Goal: Check status: Check status

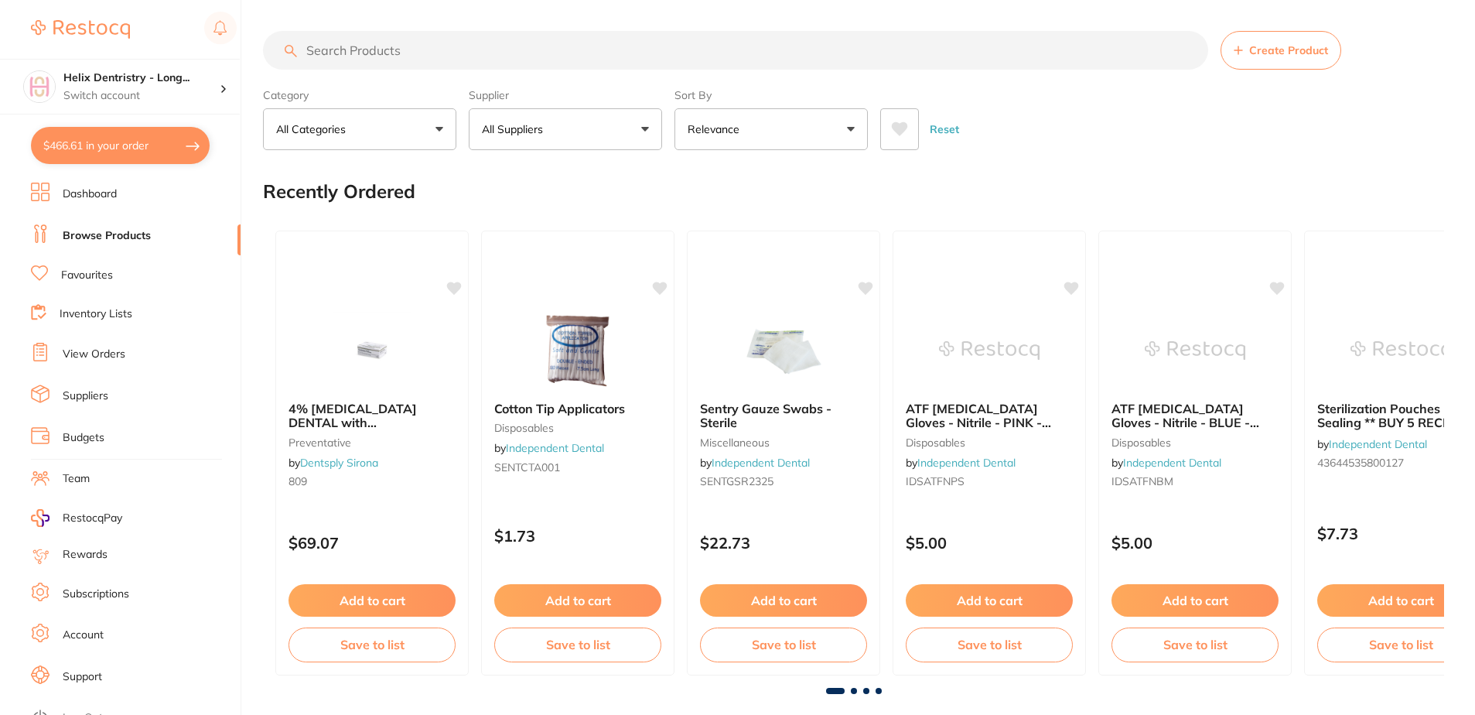
click at [123, 88] on p "Switch account" at bounding box center [141, 95] width 156 height 15
click at [151, 92] on p "Switch account" at bounding box center [141, 95] width 156 height 15
click at [158, 80] on h4 "Helix Dentristry - Long..." at bounding box center [141, 77] width 156 height 15
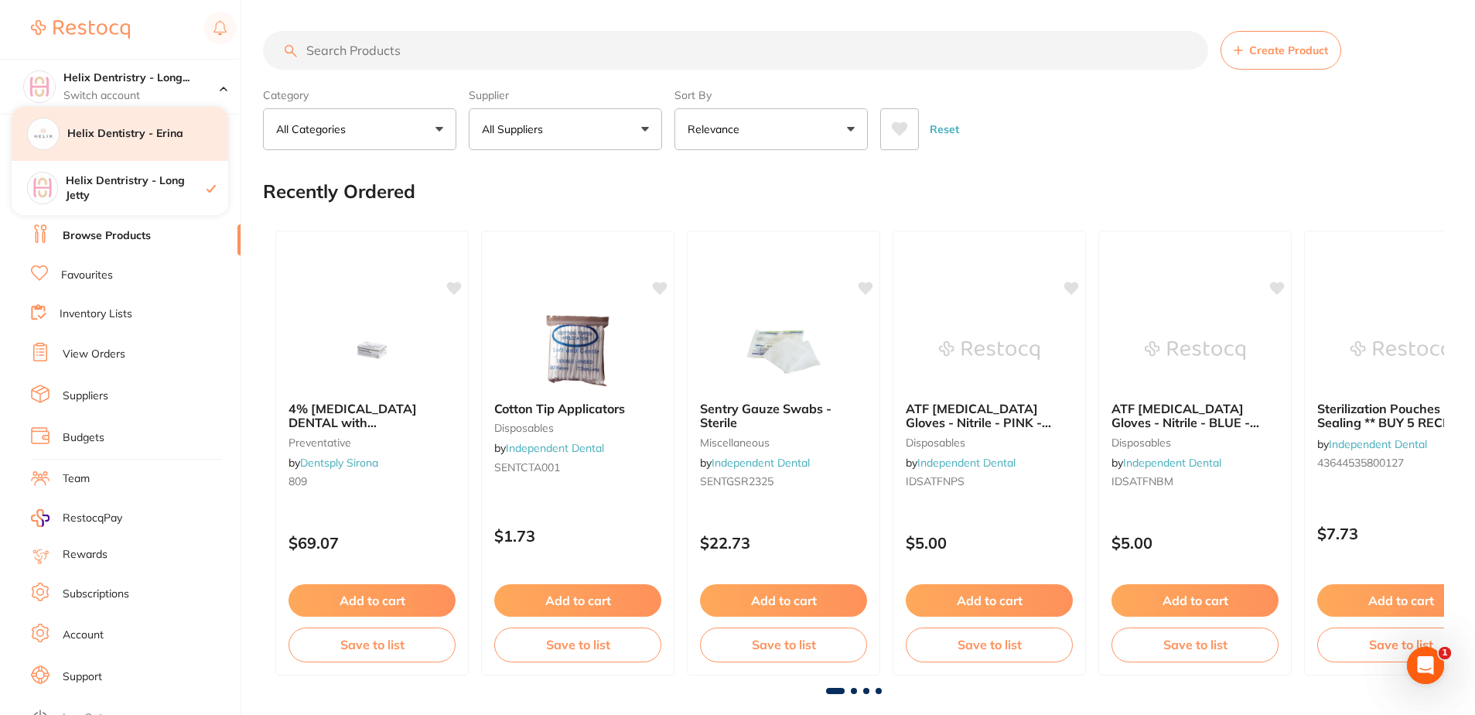
click at [162, 141] on h4 "Helix Dentistry - Erina" at bounding box center [147, 133] width 161 height 15
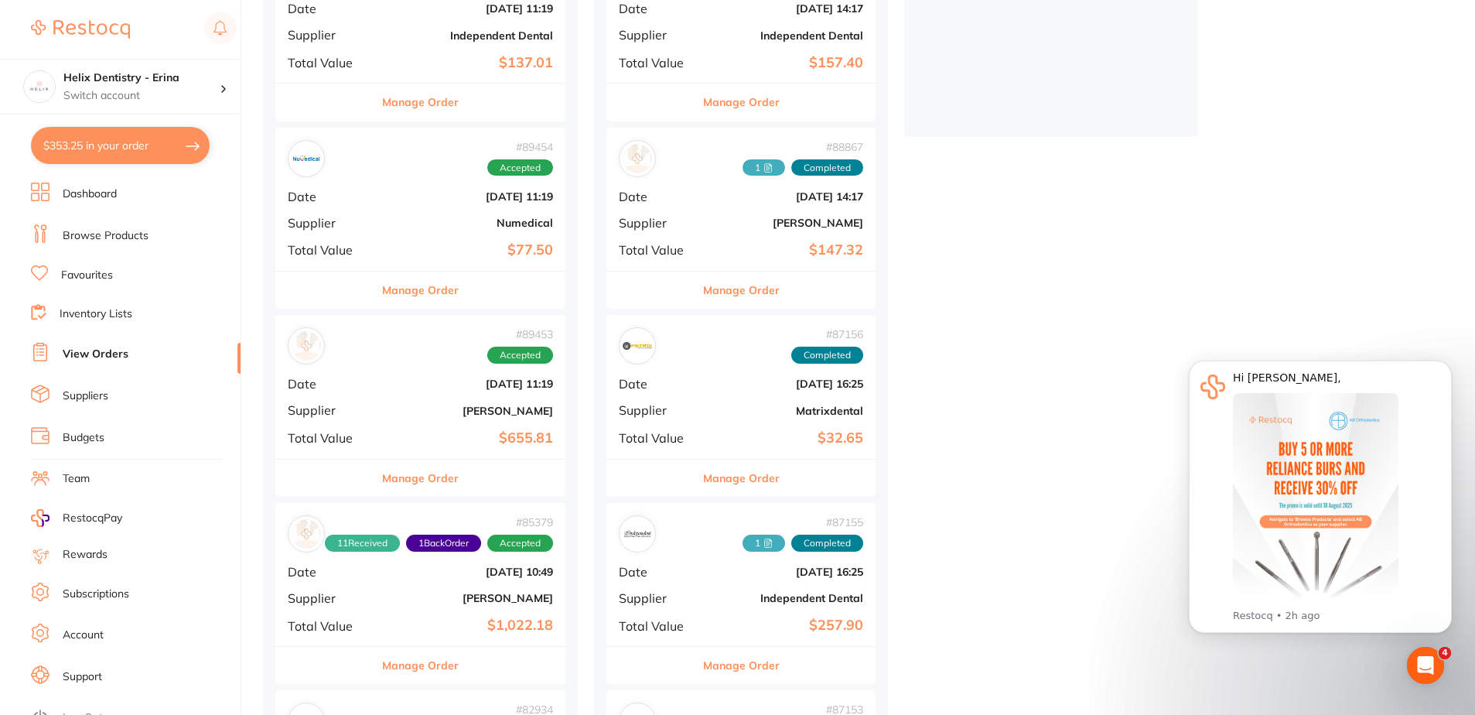
click at [419, 367] on div "# 89453 Accepted Date [DATE] 11:19 Supplier [PERSON_NAME] Total Value $655.81" at bounding box center [420, 386] width 290 height 143
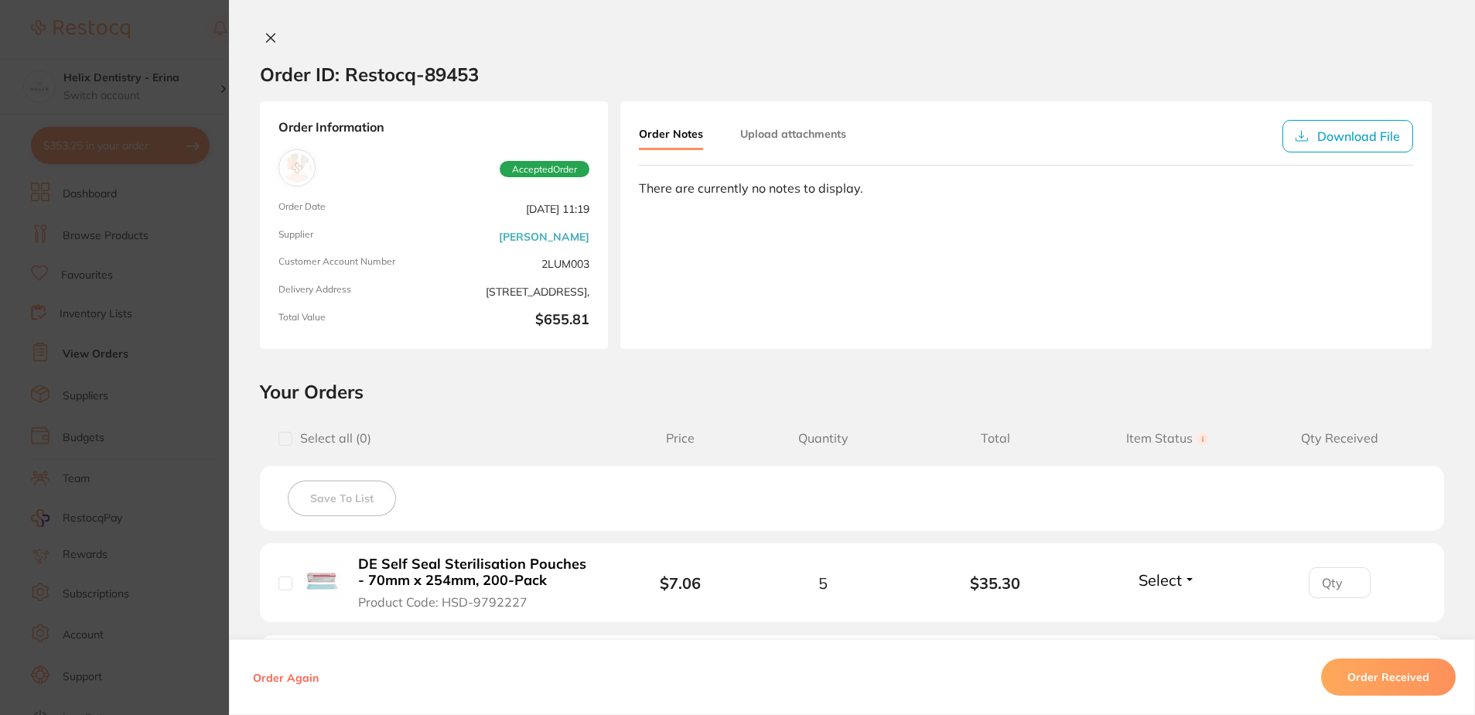
click at [260, 39] on button at bounding box center [271, 39] width 22 height 16
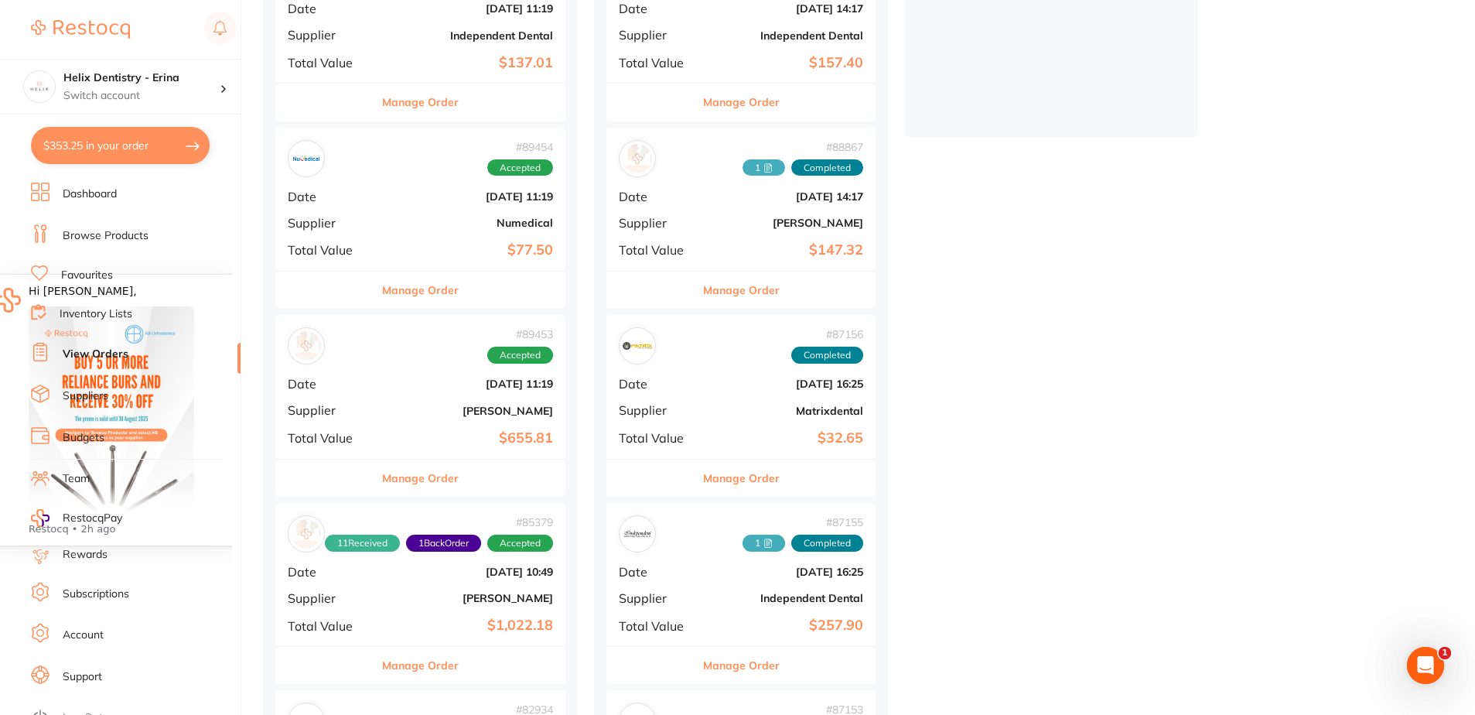
scroll to position [232, 0]
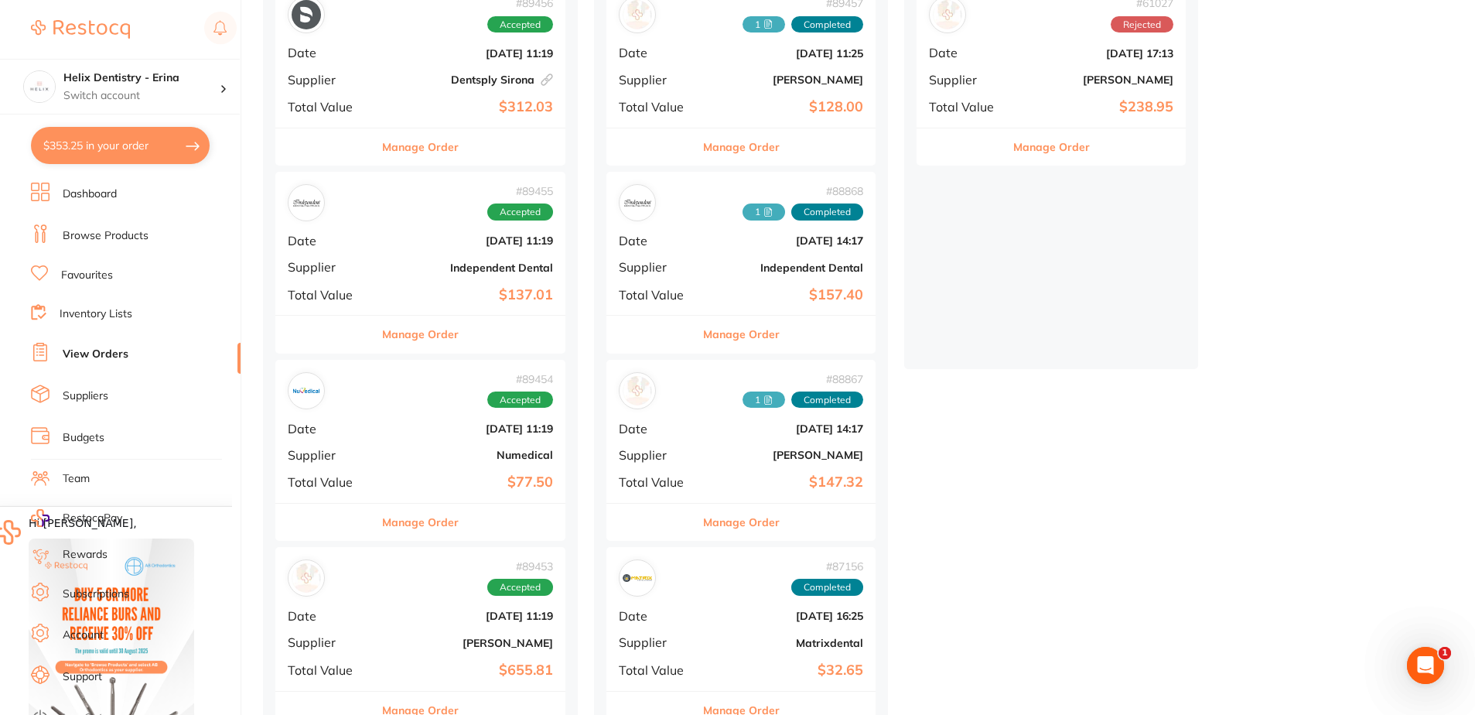
click at [424, 258] on div "# 89455 Accepted Date [DATE] 11:19 Supplier Independent Dental Total Value $137…" at bounding box center [420, 243] width 290 height 143
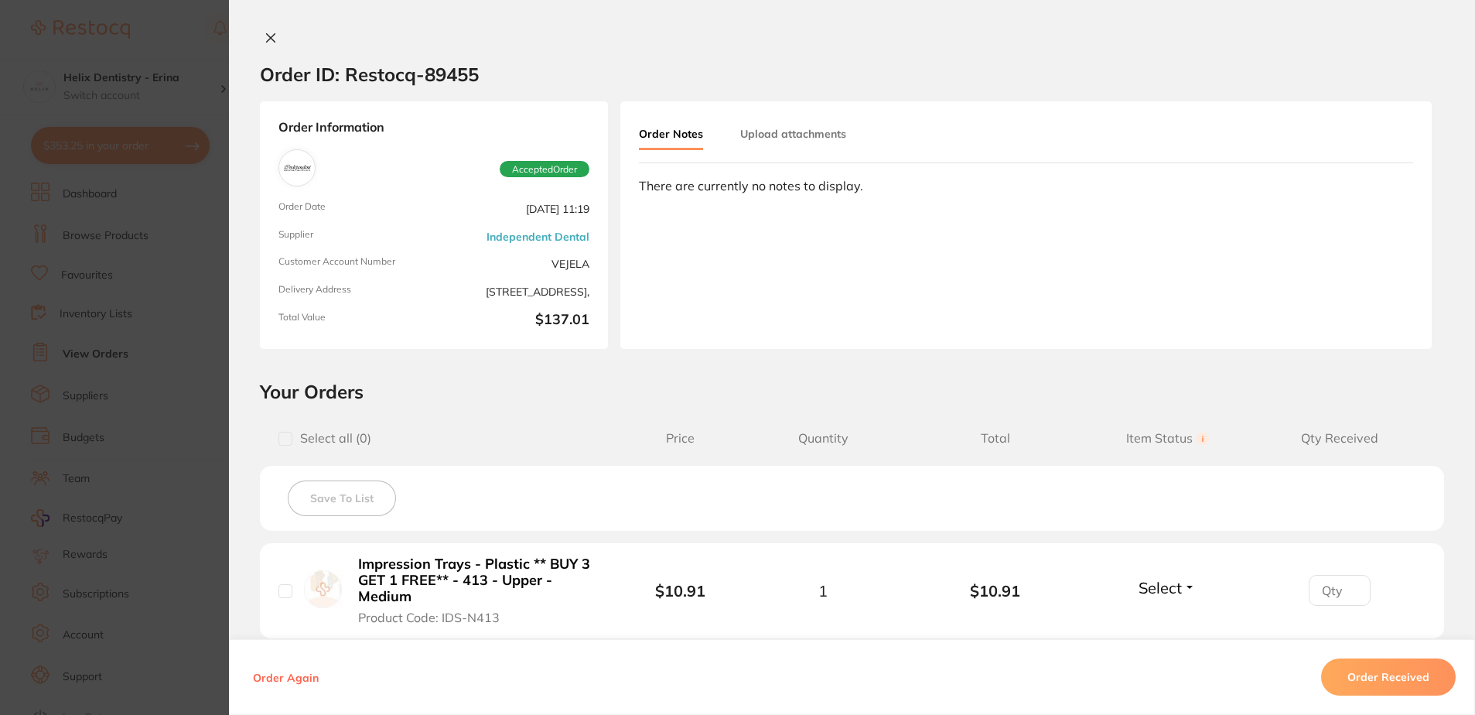
click at [267, 33] on icon at bounding box center [271, 38] width 12 height 12
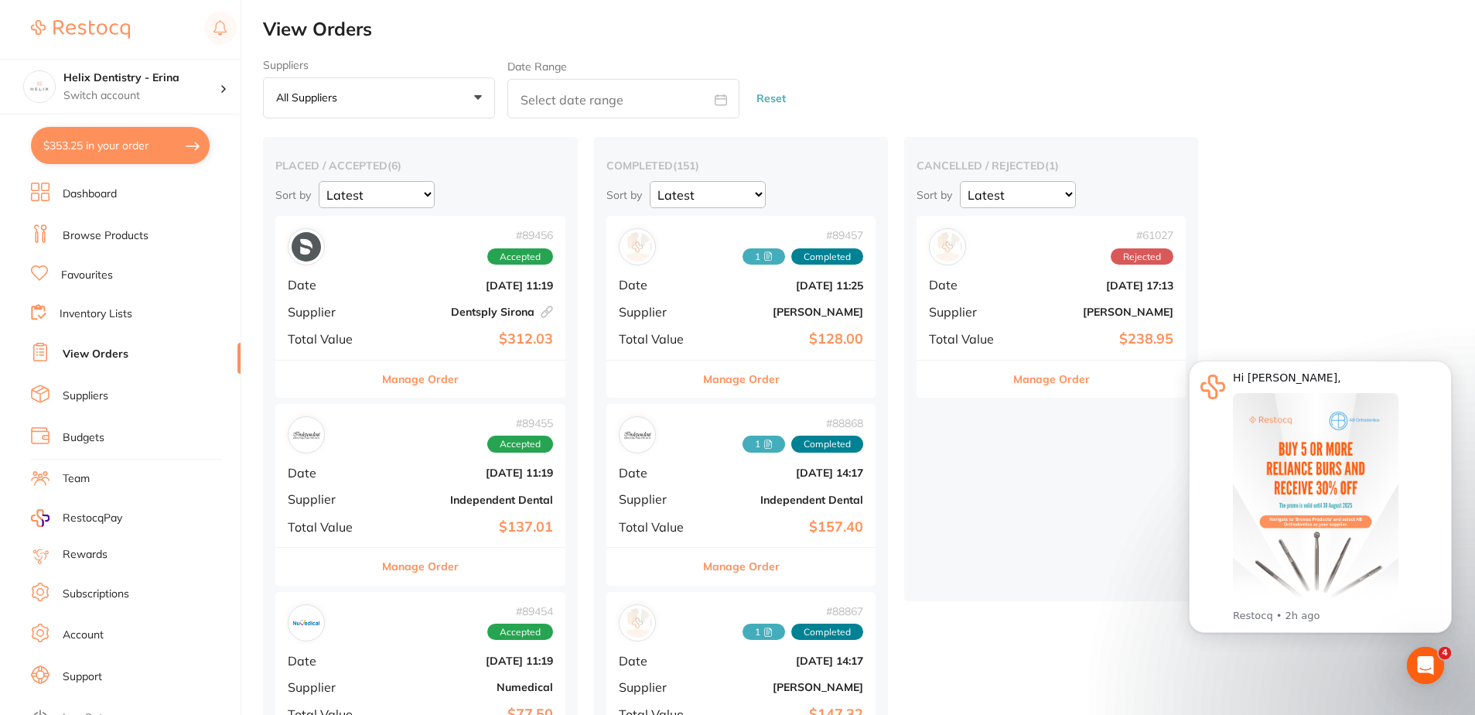
drag, startPoint x: 452, startPoint y: 467, endPoint x: 487, endPoint y: 587, distance: 125.1
